Goal: Navigation & Orientation: Find specific page/section

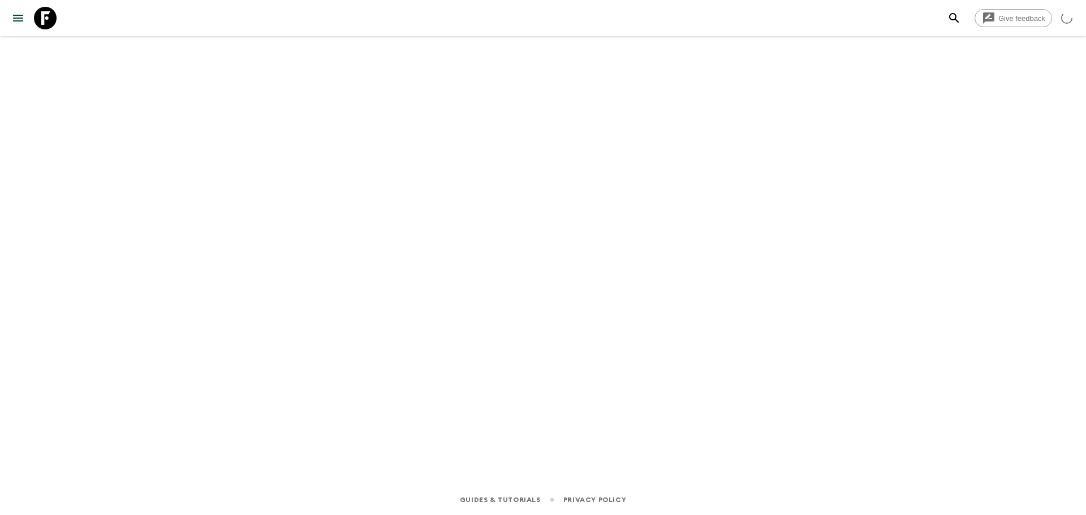
click at [44, 19] on icon at bounding box center [45, 18] width 23 height 23
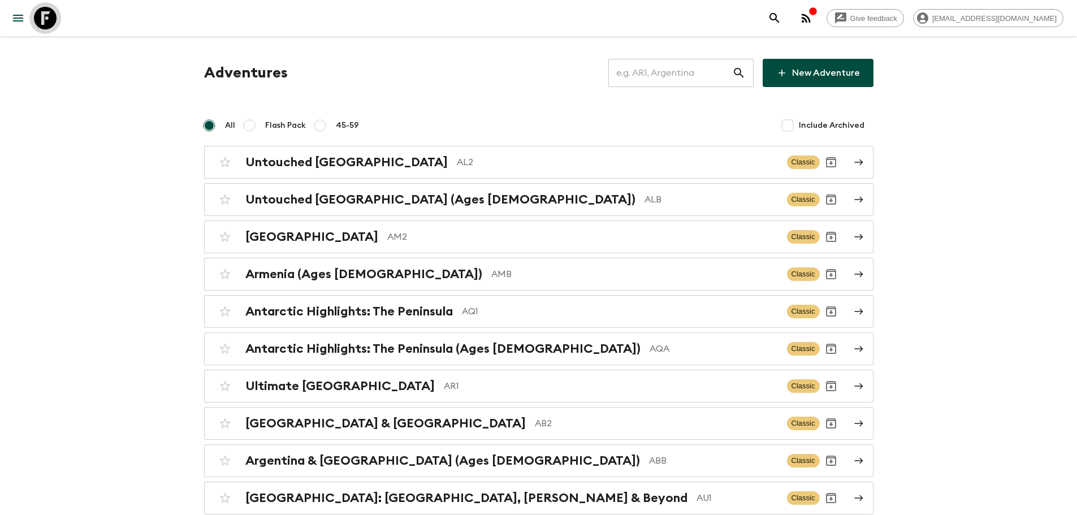
click at [45, 16] on icon at bounding box center [45, 18] width 23 height 23
